Goal: Information Seeking & Learning: Learn about a topic

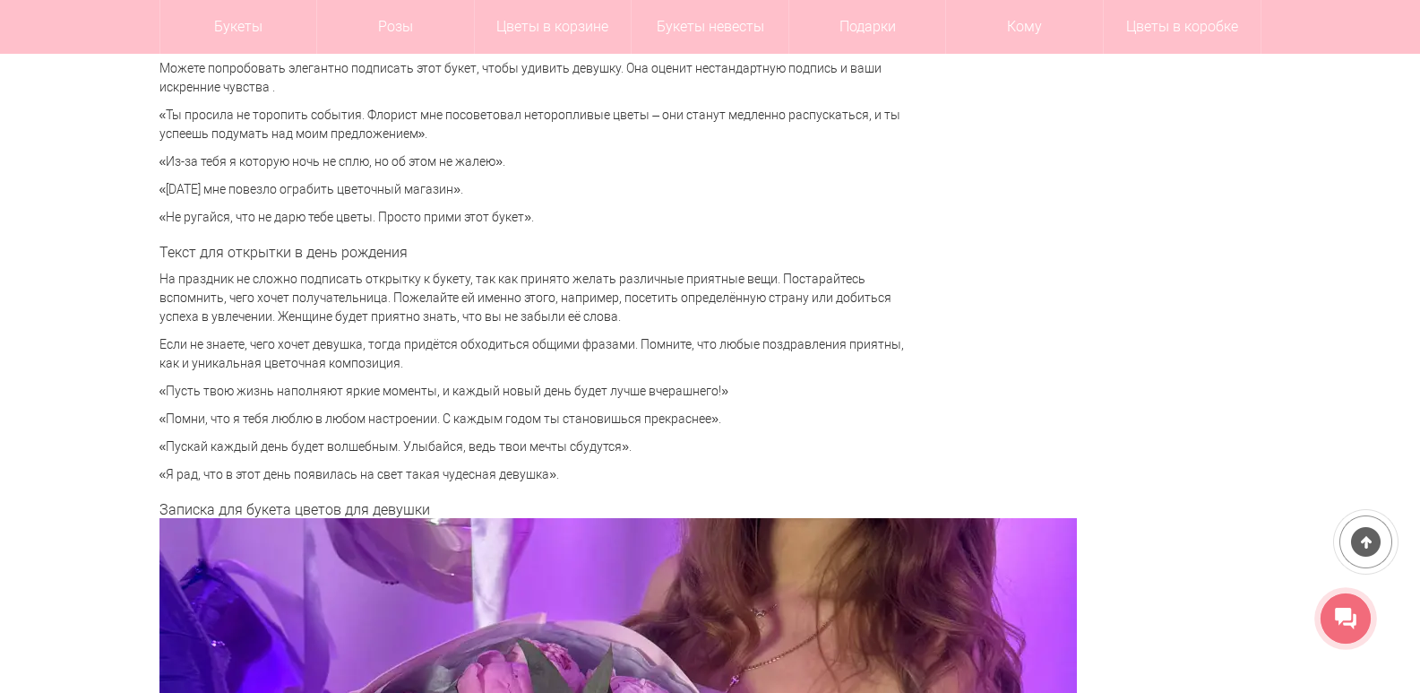
scroll to position [4479, 0]
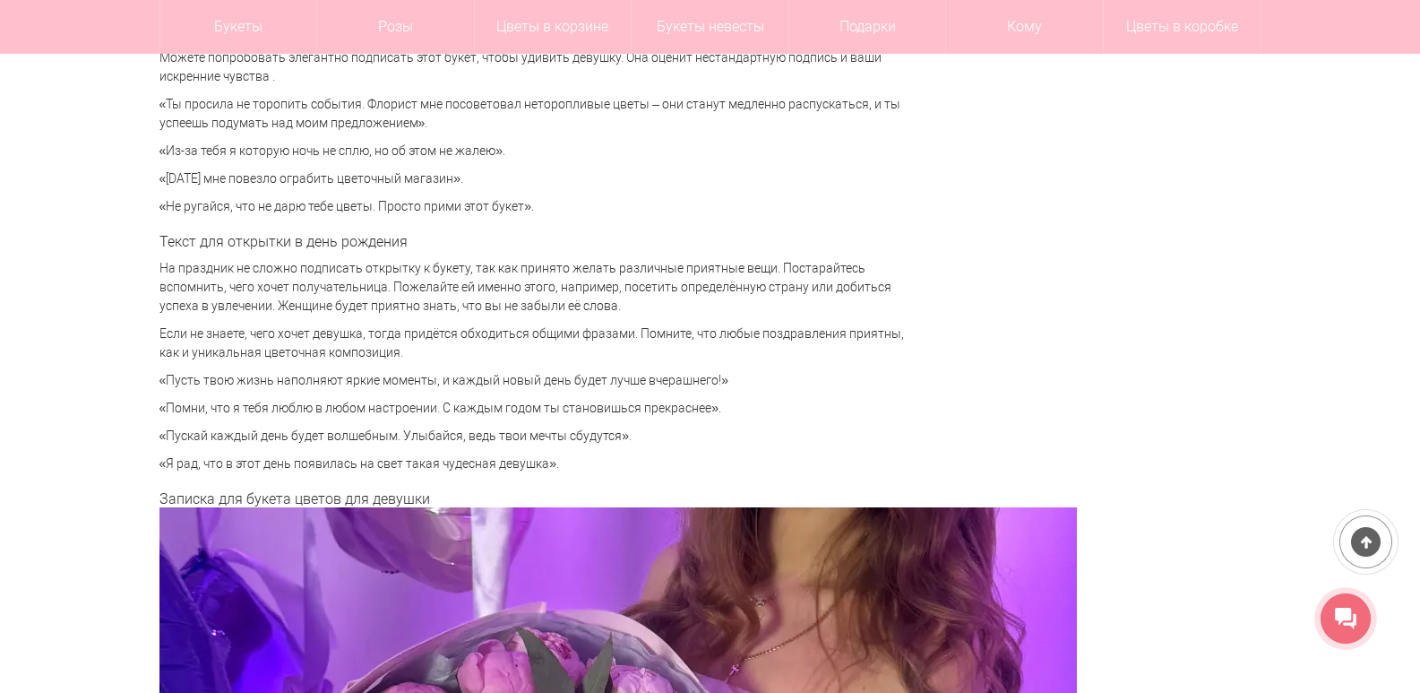
drag, startPoint x: 168, startPoint y: 380, endPoint x: 733, endPoint y: 382, distance: 564.4
click at [724, 376] on p "«Пусть твою жизнь наполняют яркие моменты, и каждый новый день будет лучше вчер…" at bounding box center [540, 380] width 762 height 19
drag, startPoint x: 1100, startPoint y: 426, endPoint x: 1261, endPoint y: 421, distance: 161.3
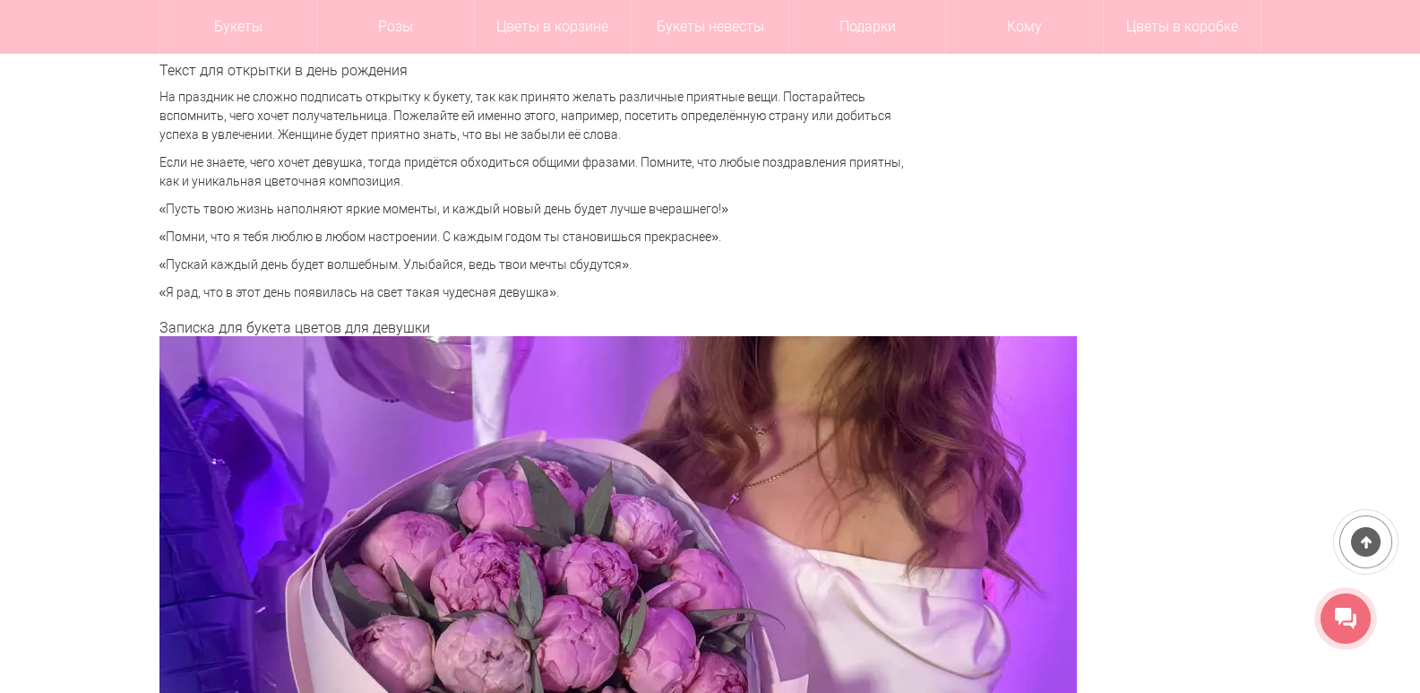
scroll to position [4569, 0]
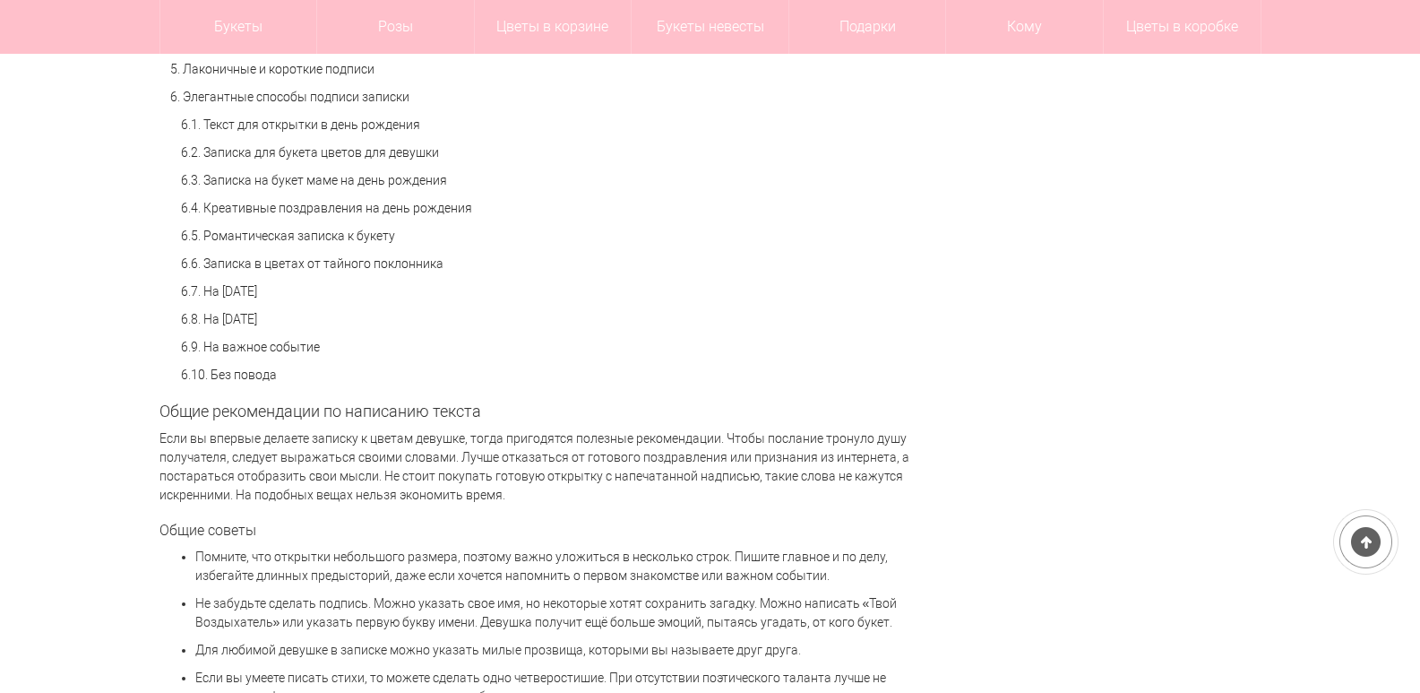
scroll to position [1523, 0]
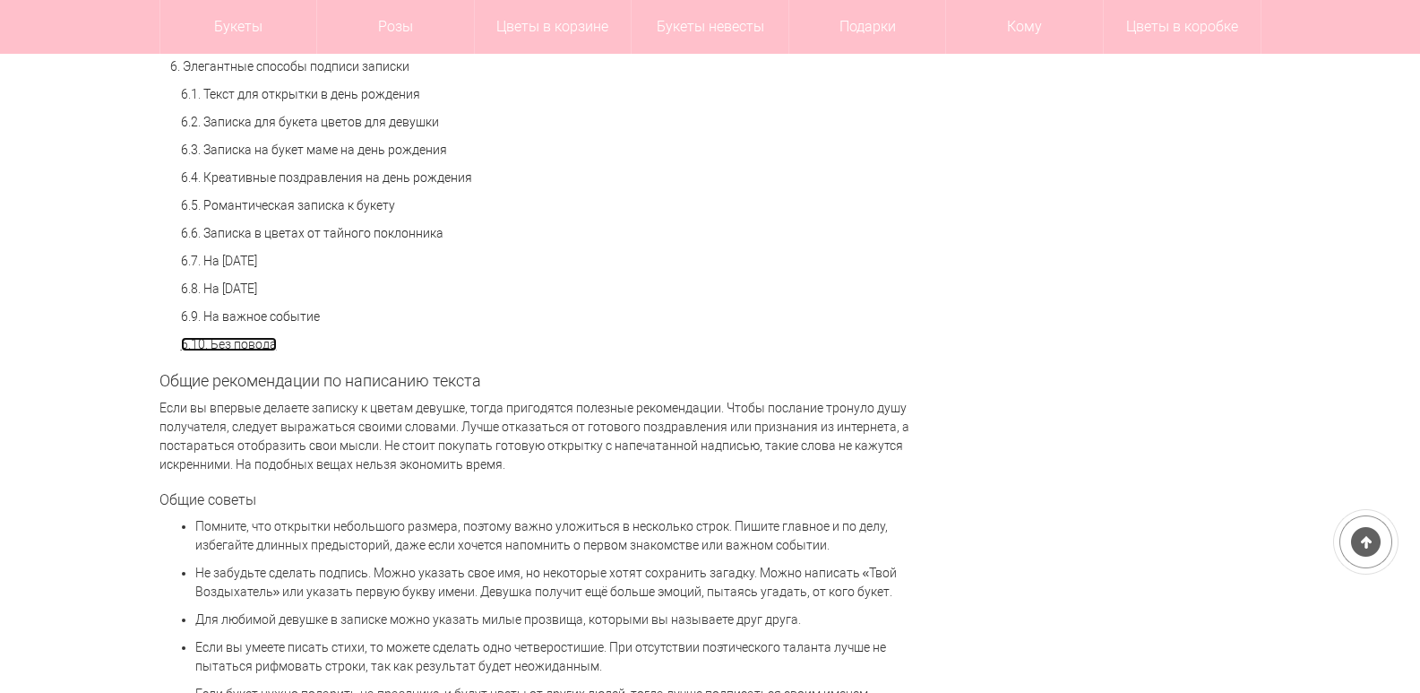
click at [260, 344] on link "6.10. Без повода" at bounding box center [229, 344] width 96 height 14
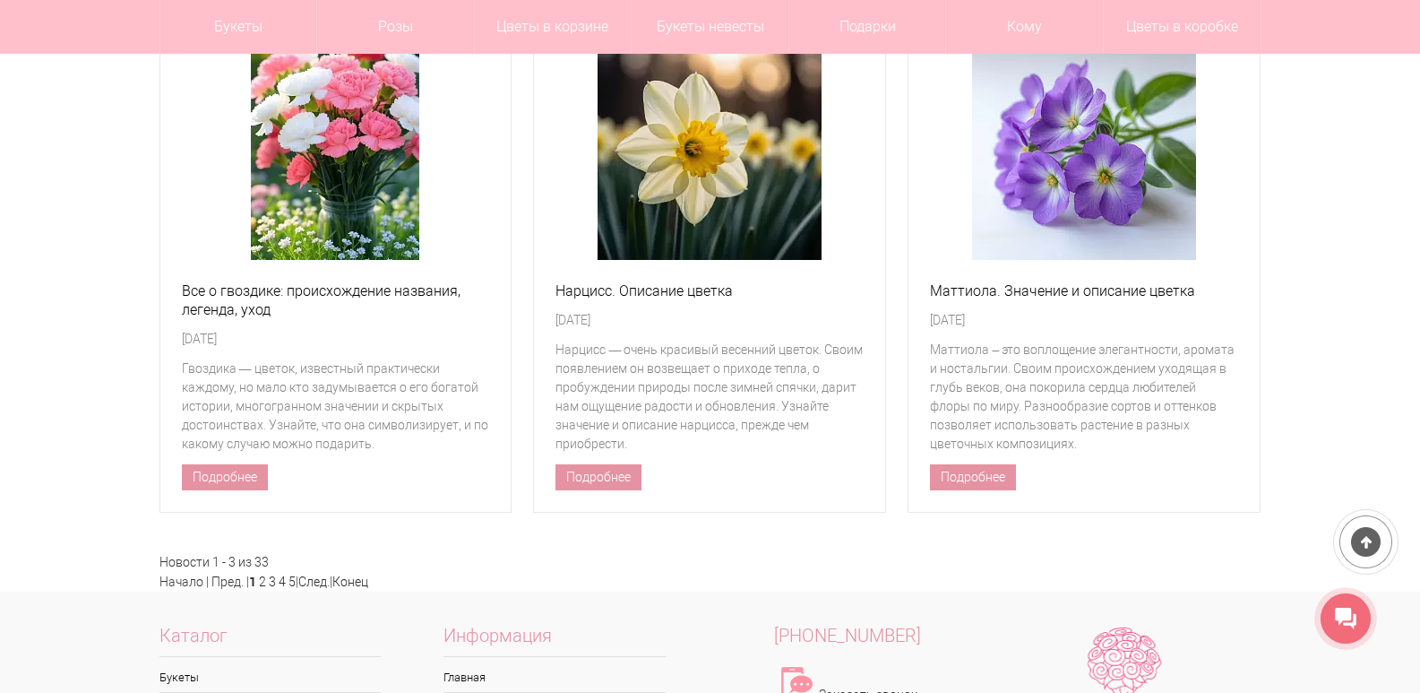
scroll to position [8351, 0]
